Goal: Book appointment/travel/reservation

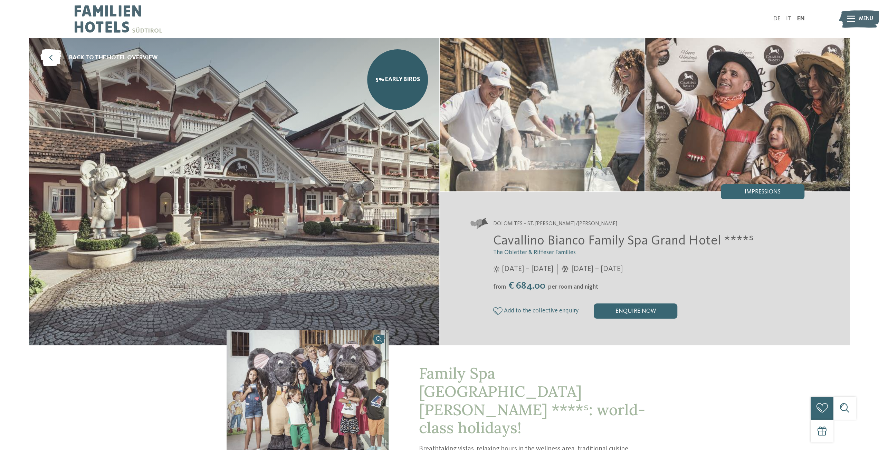
click at [851, 17] on icon at bounding box center [850, 19] width 8 height 6
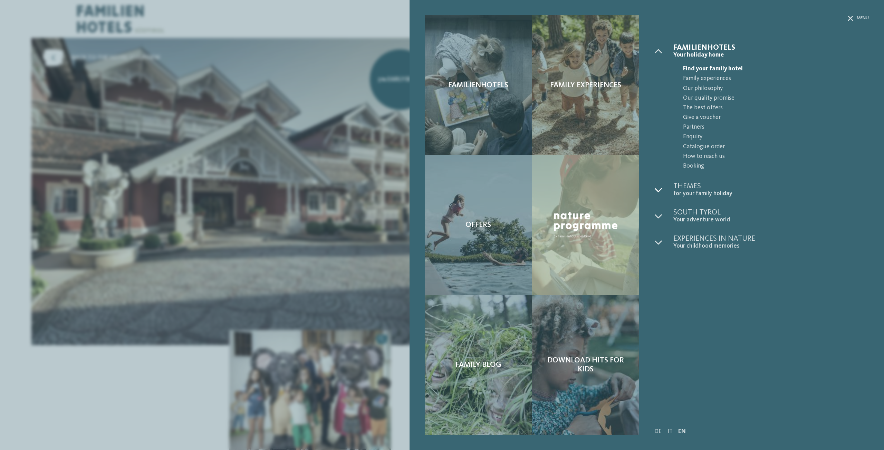
click at [656, 194] on div at bounding box center [663, 190] width 19 height 15
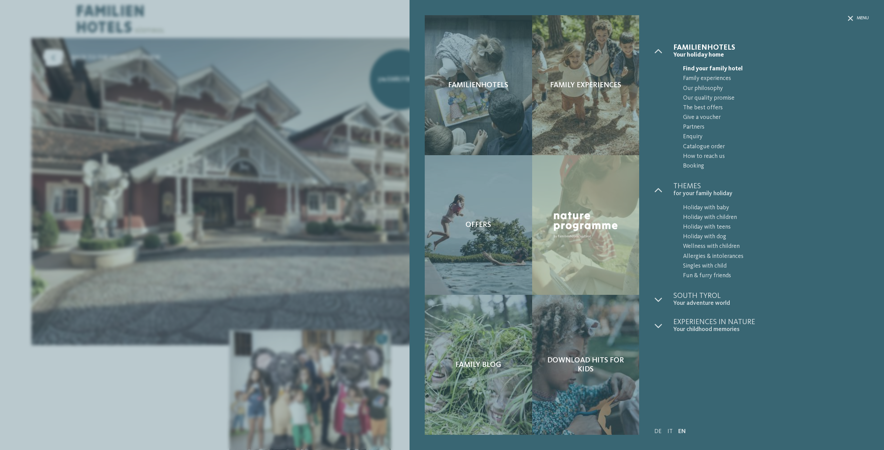
click at [653, 299] on div "Menu Familienhotels Menu" at bounding box center [758, 225] width 222 height 420
click at [658, 301] on icon at bounding box center [658, 300] width 8 height 8
click at [656, 380] on icon at bounding box center [658, 381] width 8 height 8
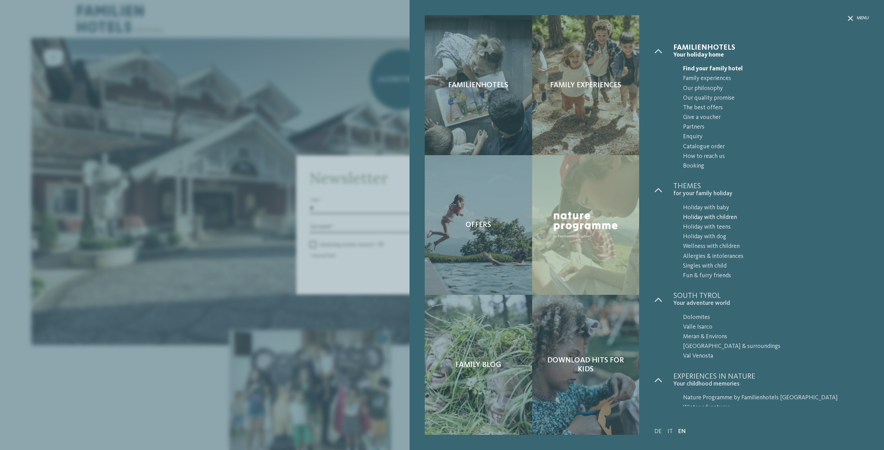
click at [731, 216] on span "Holiday with children" at bounding box center [776, 218] width 186 height 10
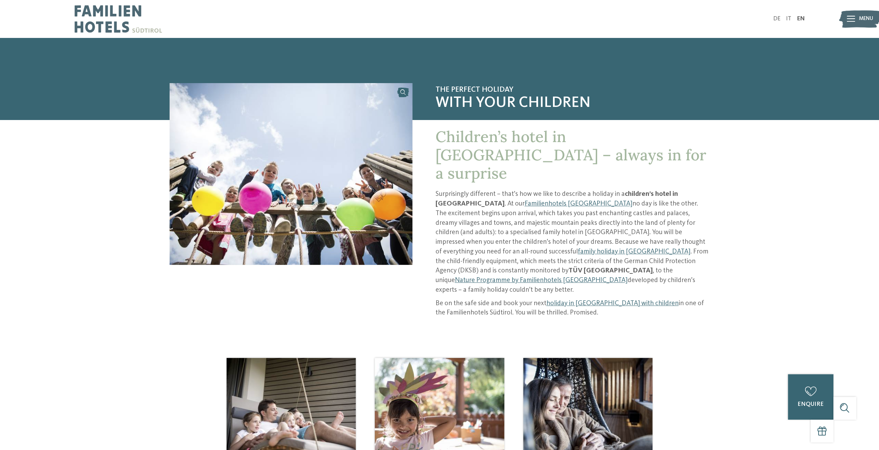
click at [854, 16] on img at bounding box center [859, 19] width 42 height 21
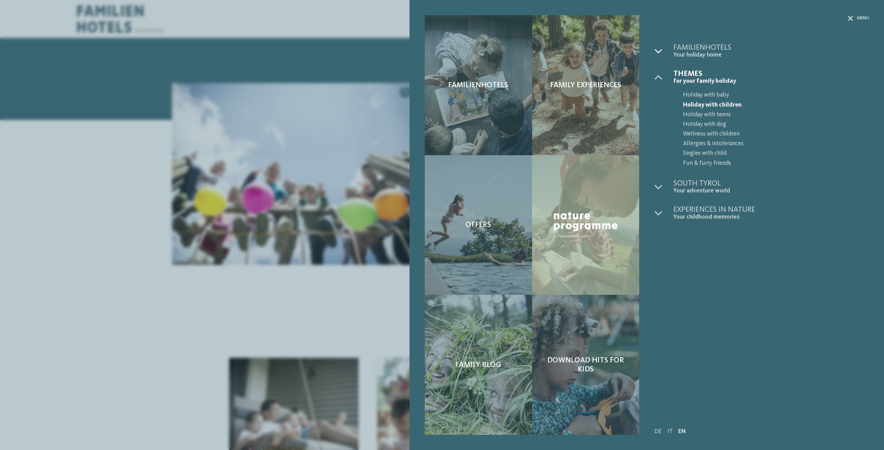
click at [655, 51] on icon at bounding box center [658, 51] width 8 height 8
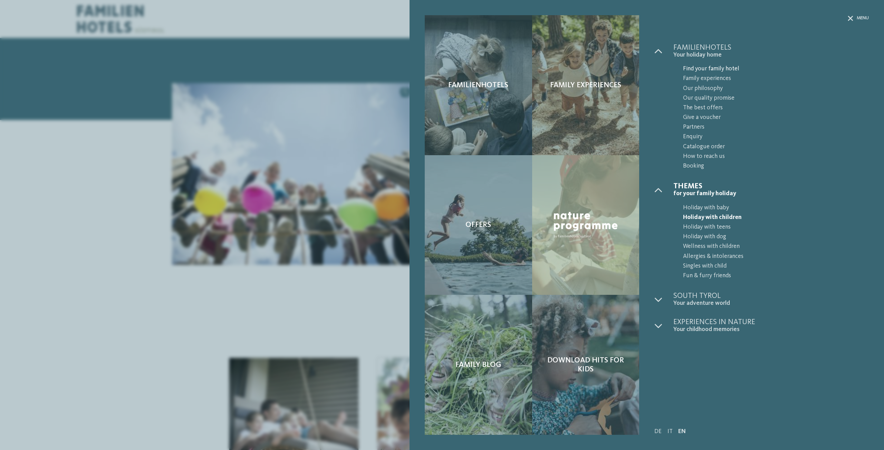
click at [715, 65] on span "Find your family hotel" at bounding box center [776, 69] width 186 height 10
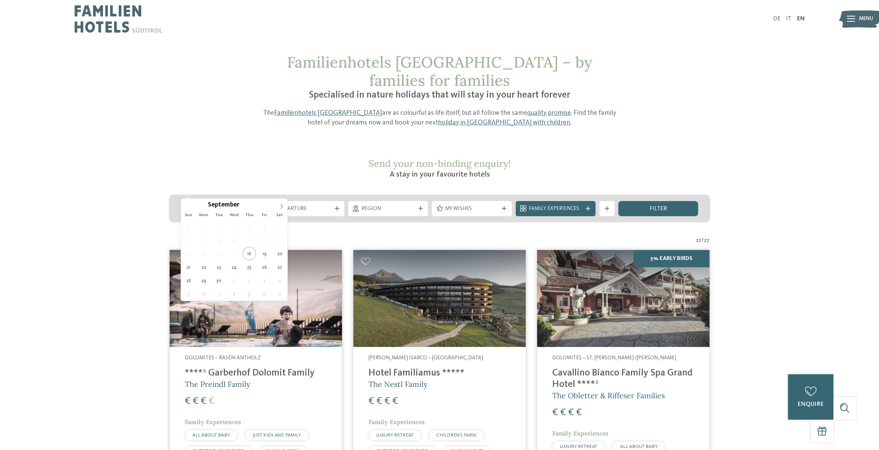
click at [215, 205] on span "Arrival" at bounding box center [220, 209] width 53 height 8
click at [285, 206] on span at bounding box center [281, 205] width 12 height 12
click at [283, 206] on icon at bounding box center [281, 206] width 5 height 5
type input "****"
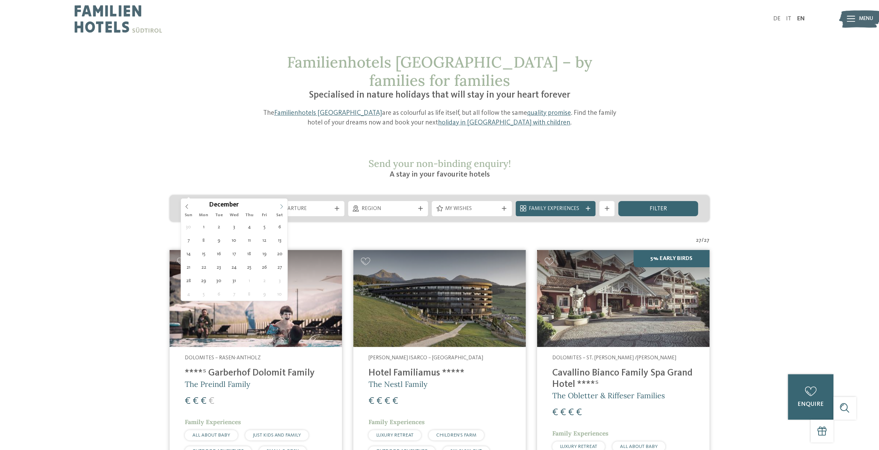
click at [283, 206] on icon at bounding box center [281, 206] width 5 height 5
type div "14.02.2026"
type input "****"
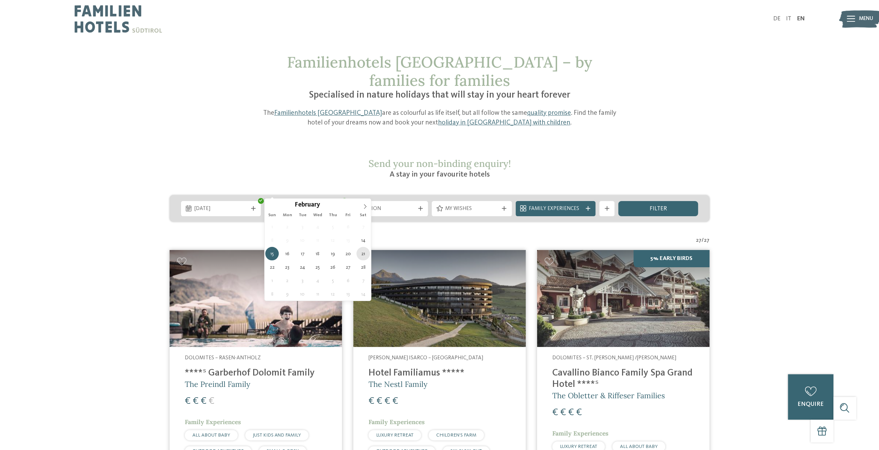
type div "21.02.2026"
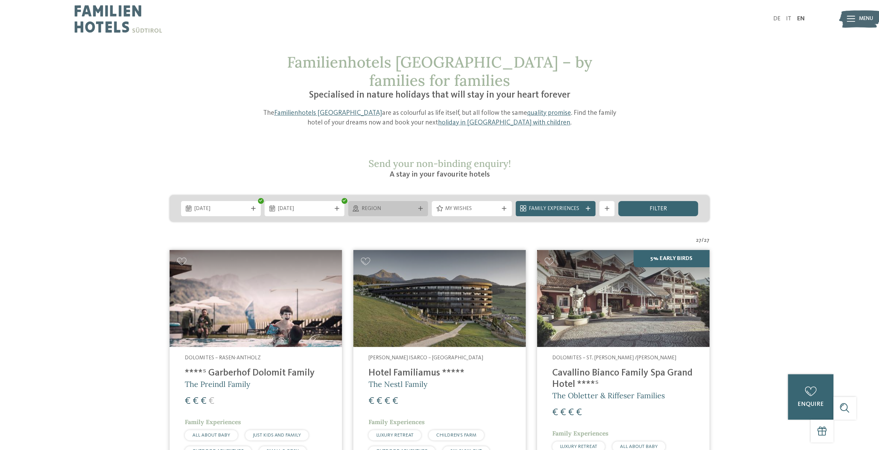
click at [375, 201] on div "Region" at bounding box center [388, 208] width 80 height 15
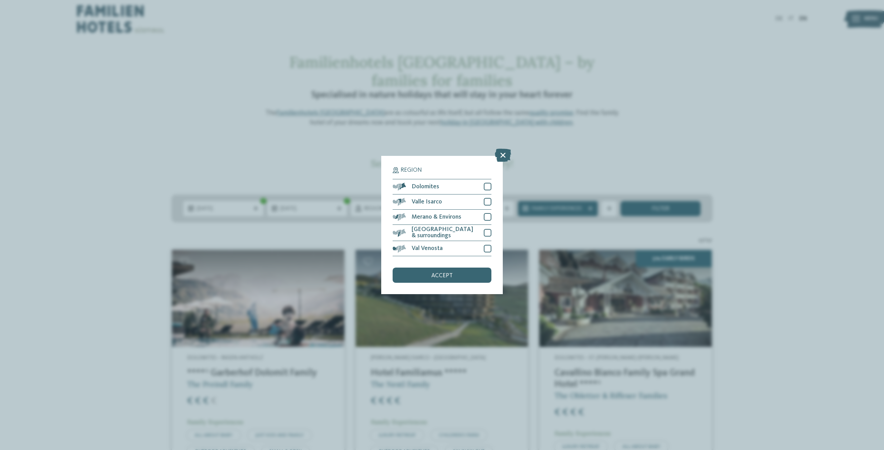
click at [553, 151] on div "Region Dolomites" at bounding box center [442, 225] width 884 height 450
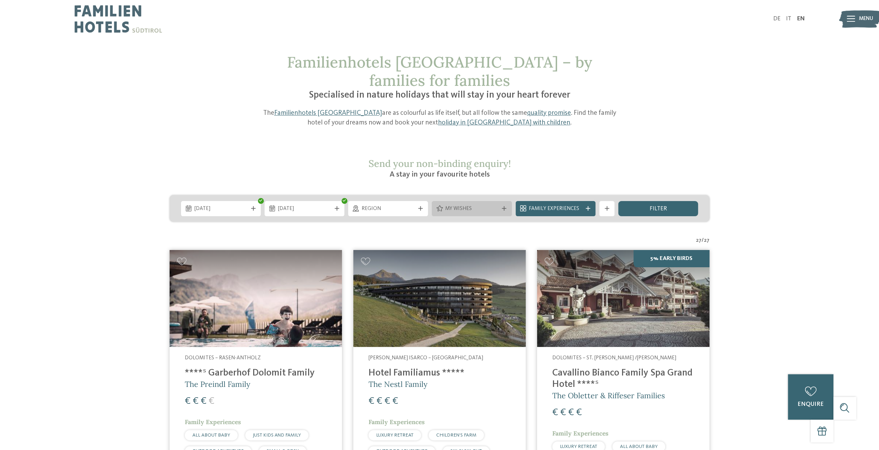
click at [482, 205] on span "My wishes" at bounding box center [471, 209] width 53 height 8
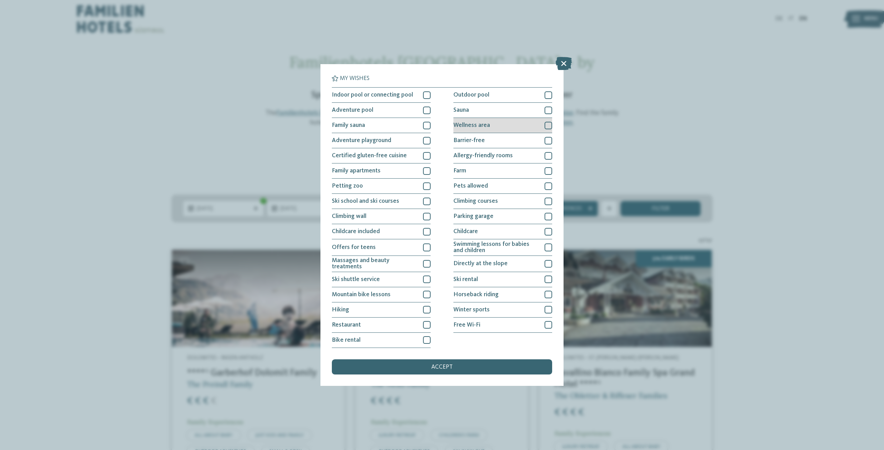
click at [549, 123] on div at bounding box center [548, 126] width 8 height 8
click at [550, 109] on div at bounding box center [548, 111] width 8 height 8
click at [428, 231] on div at bounding box center [427, 232] width 8 height 8
click at [428, 231] on icon at bounding box center [426, 232] width 5 height 4
click at [550, 231] on div at bounding box center [548, 232] width 8 height 8
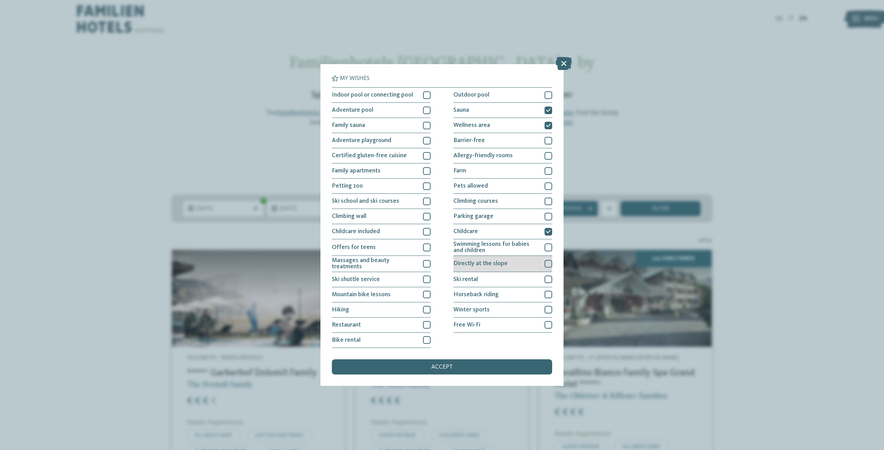
click at [548, 268] on div "Directly at the slope" at bounding box center [502, 264] width 99 height 16
click at [449, 365] on span "accept" at bounding box center [441, 368] width 21 height 6
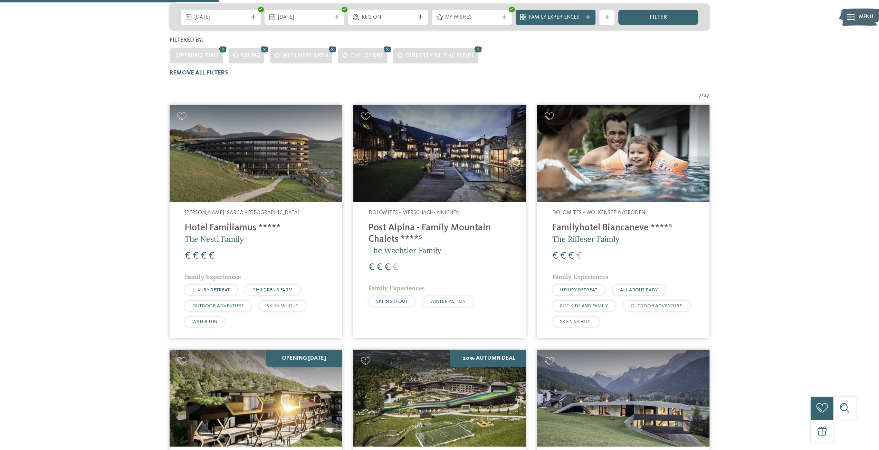
scroll to position [269, 0]
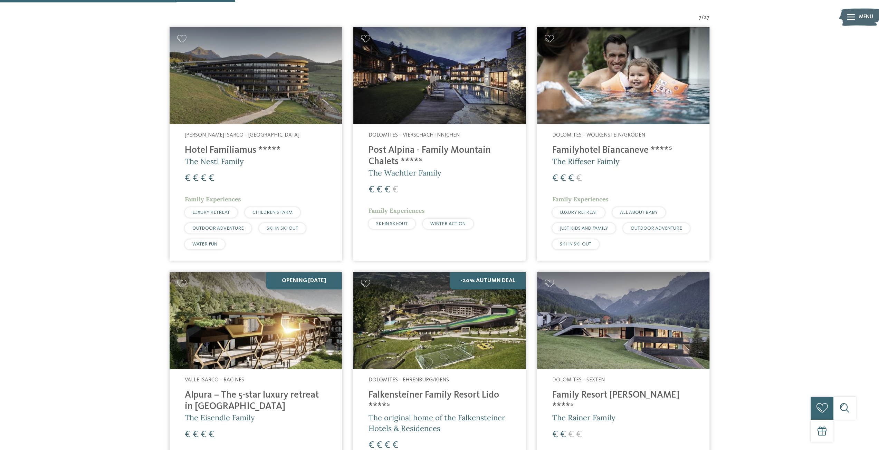
click at [474, 183] on div "€ € € €" at bounding box center [439, 190] width 142 height 14
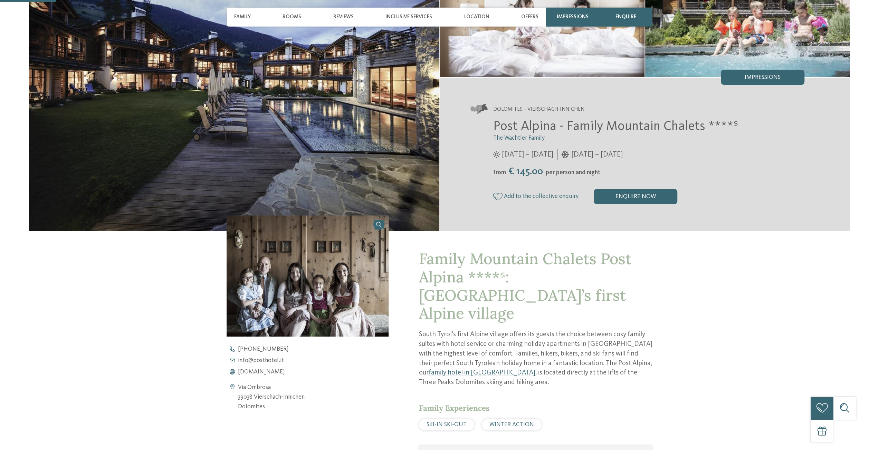
scroll to position [173, 0]
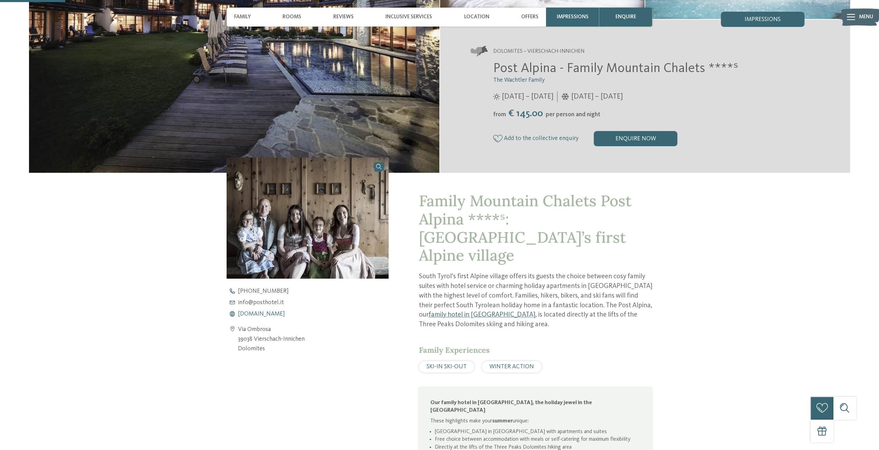
click at [279, 313] on span "[DOMAIN_NAME]" at bounding box center [261, 314] width 47 height 6
